Goal: Navigation & Orientation: Find specific page/section

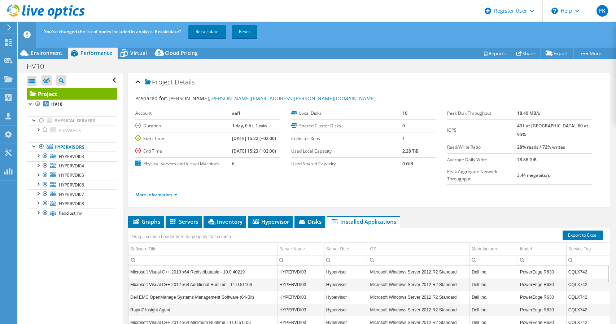
select select "USD"
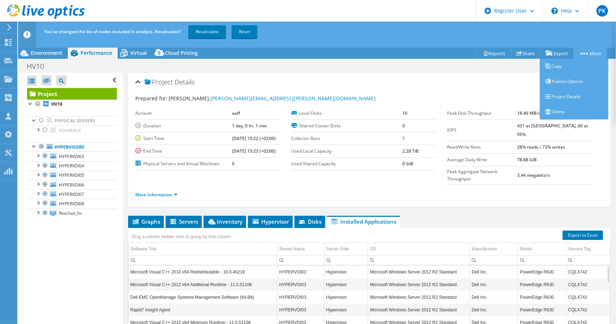
click at [587, 52] on link "More" at bounding box center [590, 53] width 34 height 11
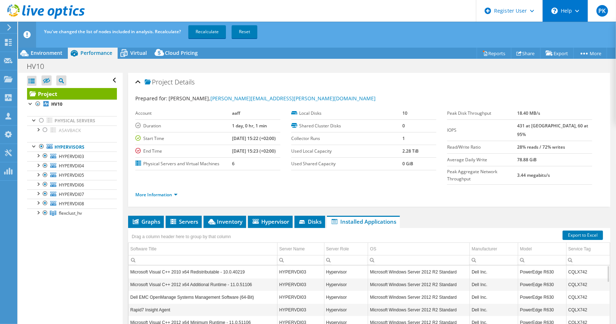
click at [577, 9] on div "\n Help" at bounding box center [564, 11] width 45 height 22
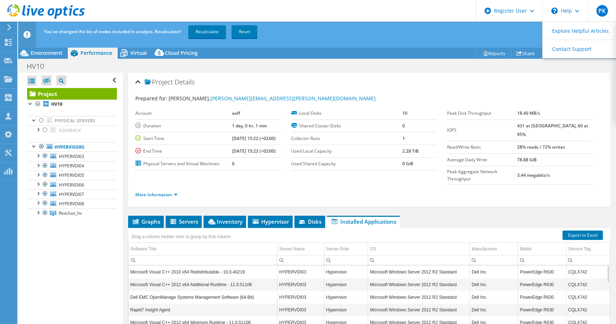
click at [493, 70] on div "HV10 Print" at bounding box center [317, 66] width 598 height 13
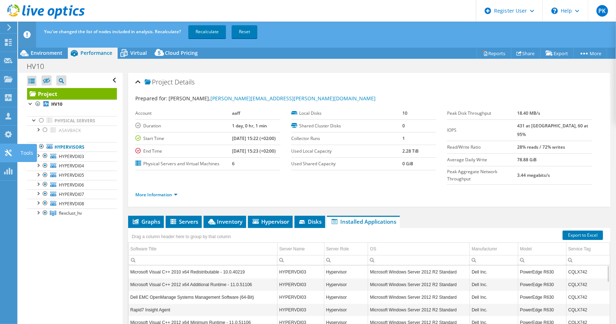
click at [5, 155] on use at bounding box center [8, 152] width 7 height 7
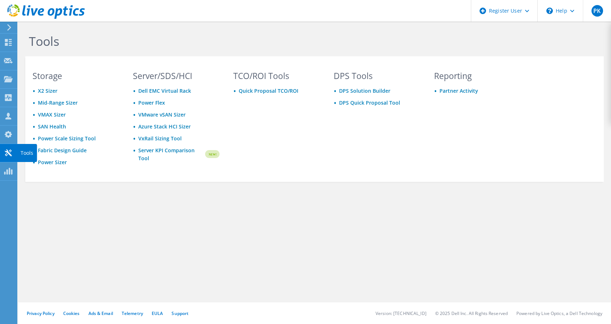
click at [7, 152] on use at bounding box center [8, 152] width 7 height 7
